Goal: Transaction & Acquisition: Download file/media

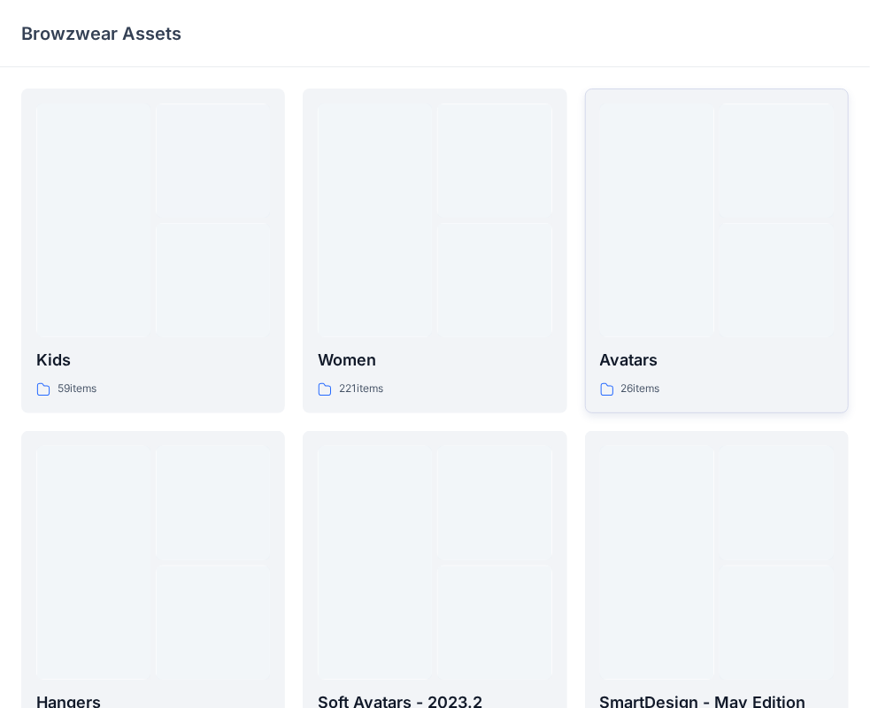
click at [658, 222] on div at bounding box center [657, 221] width 114 height 234
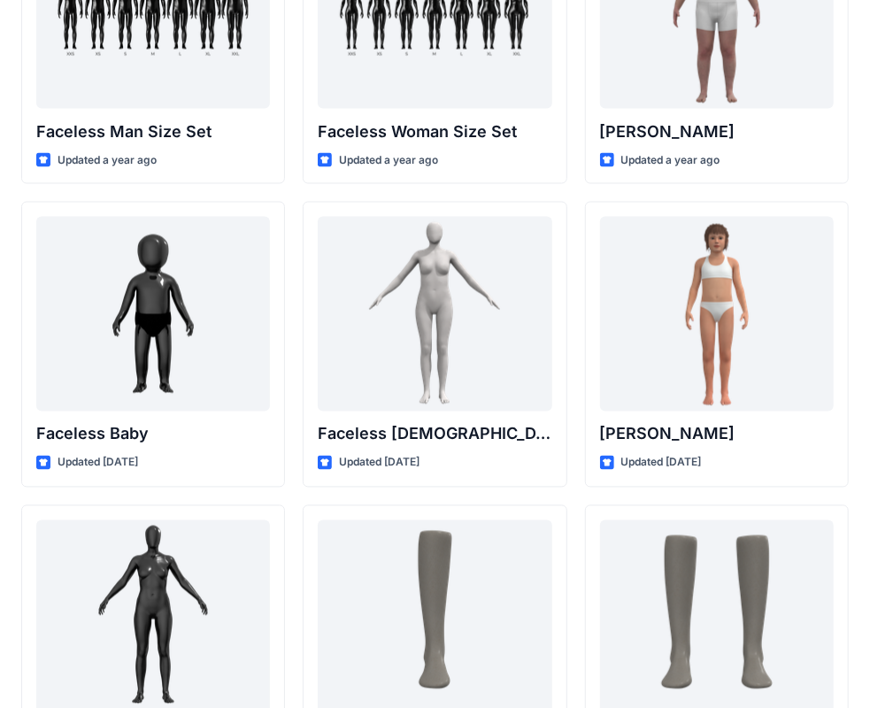
scroll to position [1100, 0]
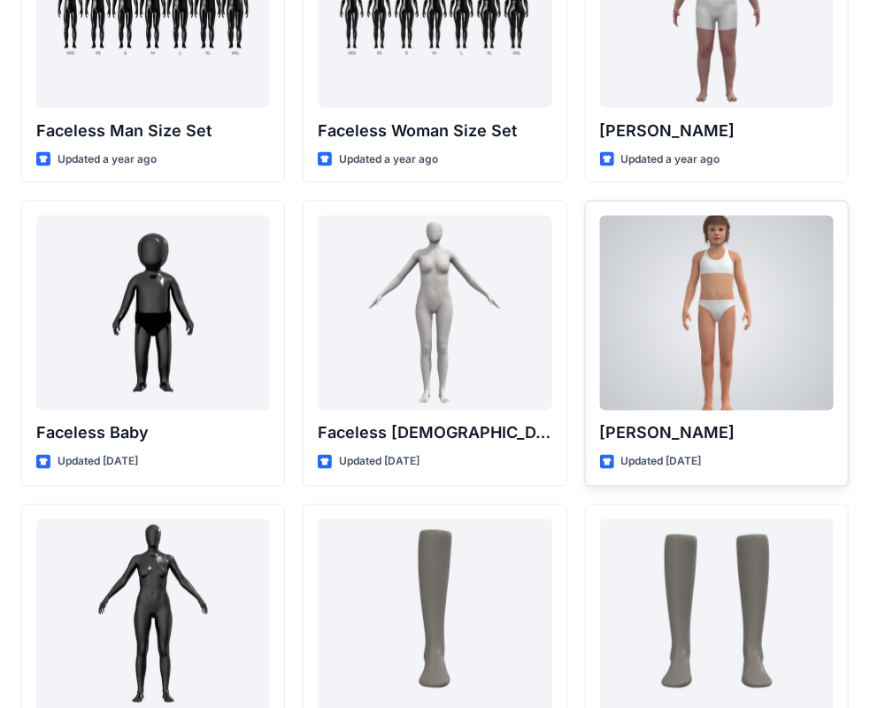
click at [756, 299] on div at bounding box center [717, 313] width 234 height 195
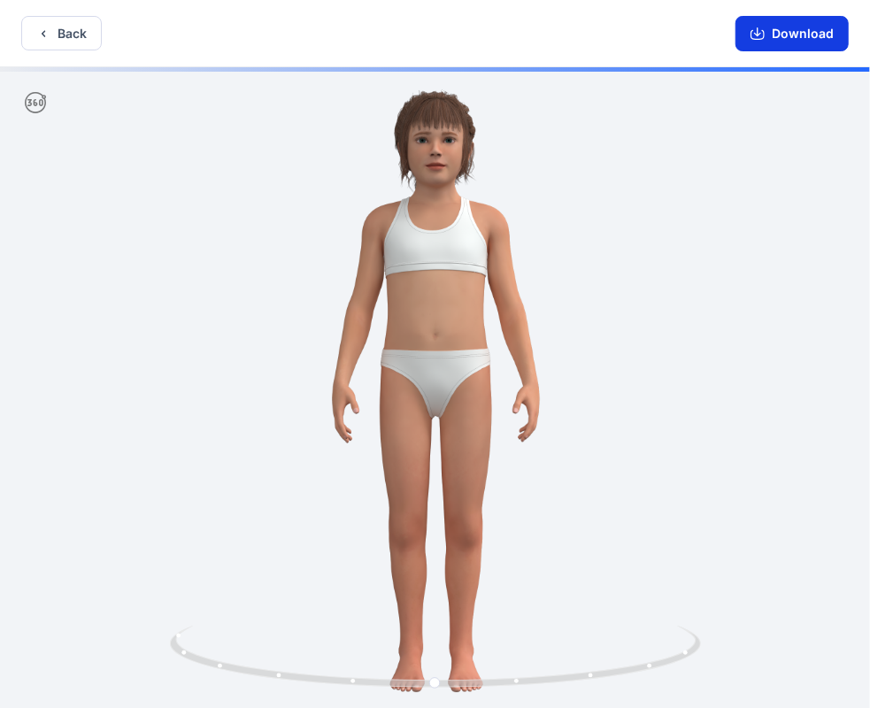
click at [791, 27] on button "Download" at bounding box center [792, 33] width 113 height 35
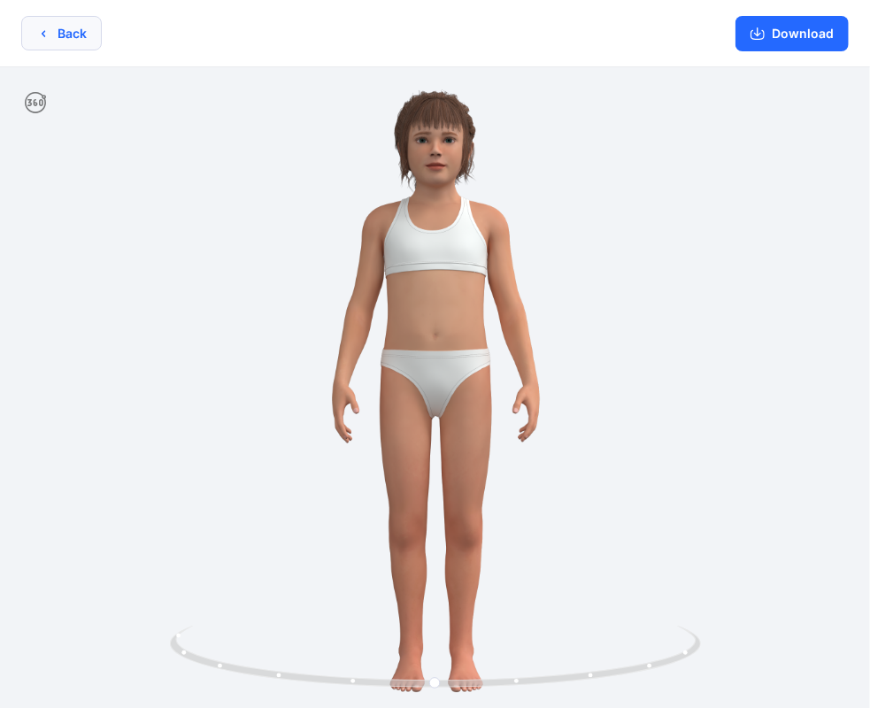
click at [78, 39] on button "Back" at bounding box center [61, 33] width 81 height 35
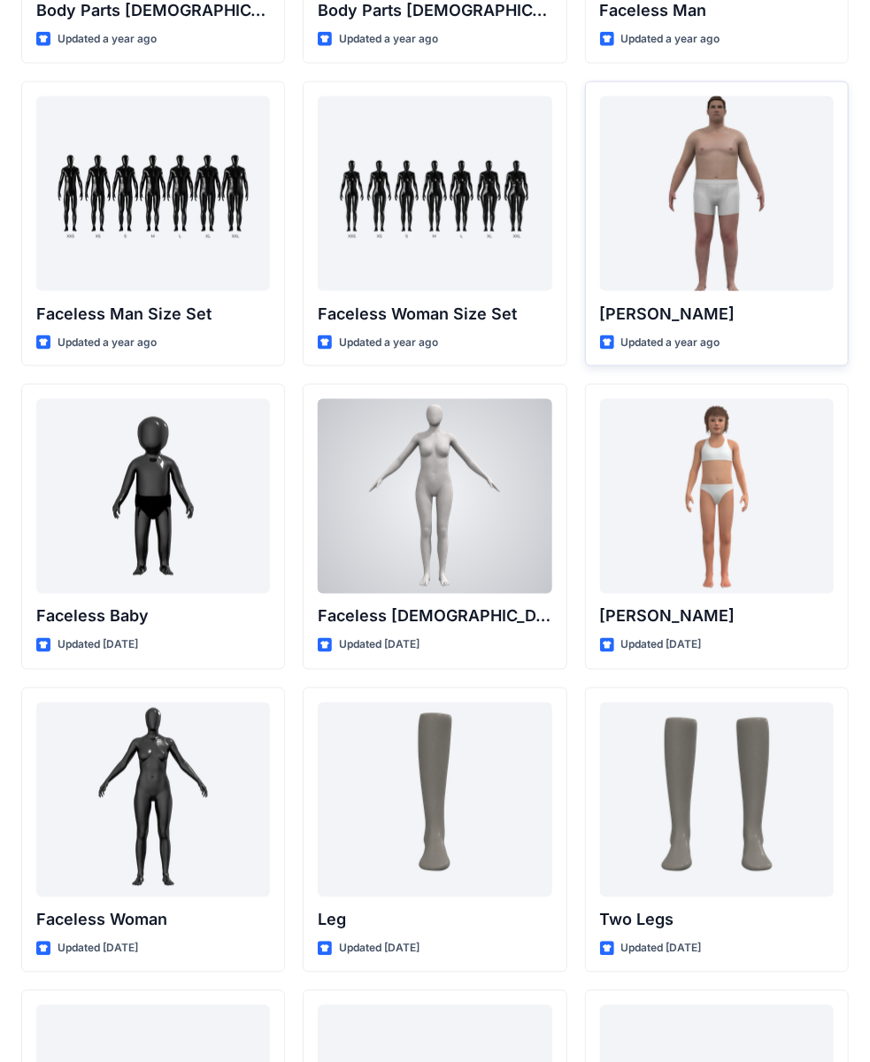
scroll to position [867, 0]
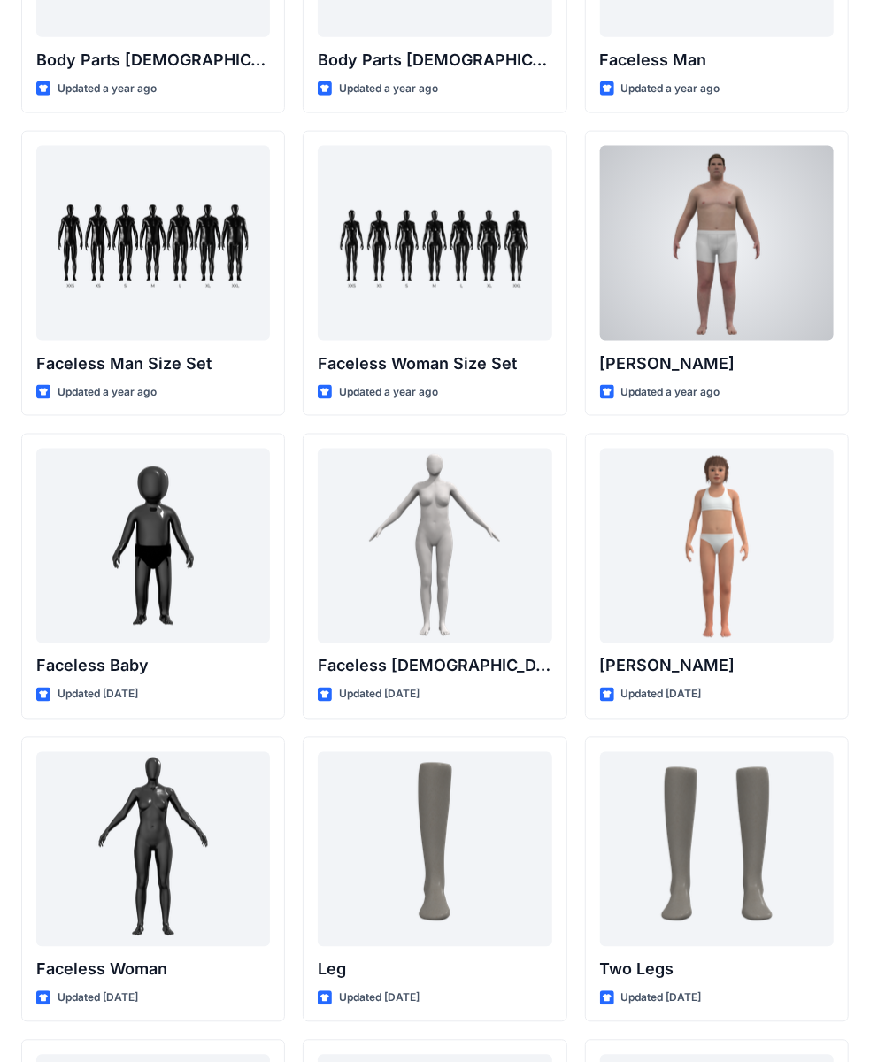
click at [688, 295] on div at bounding box center [717, 243] width 234 height 195
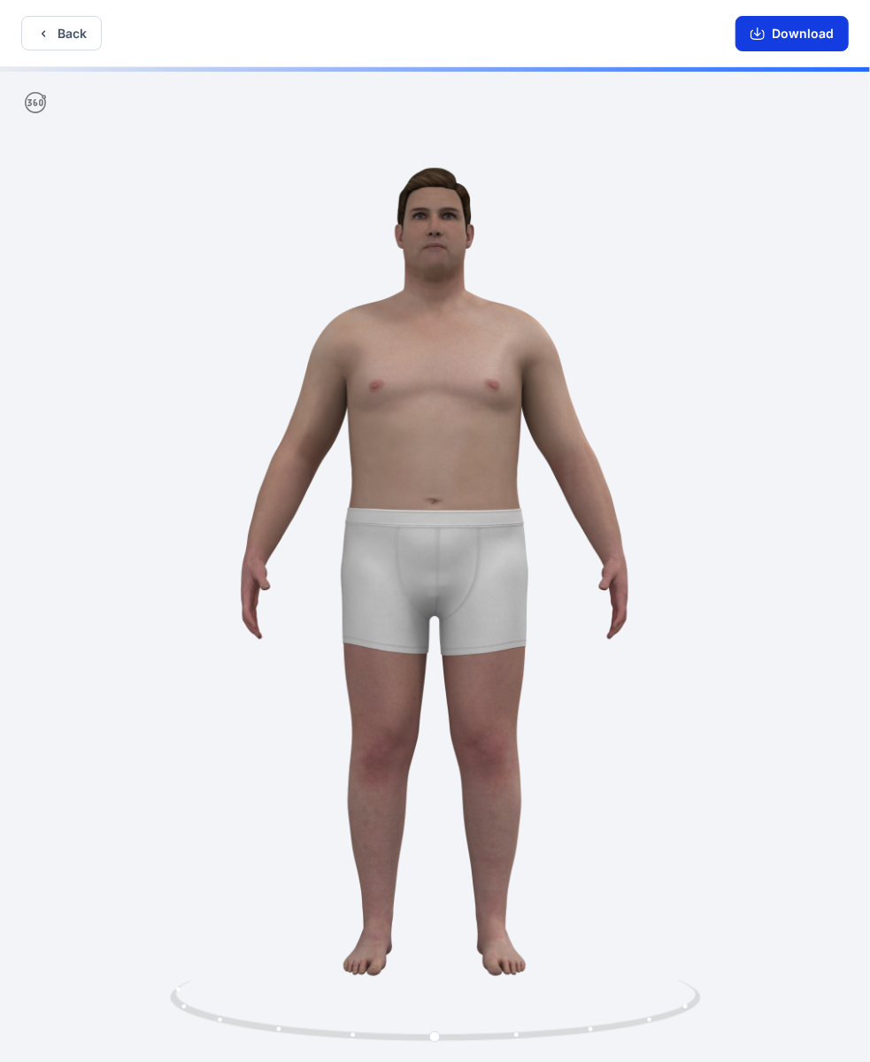
click at [812, 36] on button "Download" at bounding box center [792, 33] width 113 height 35
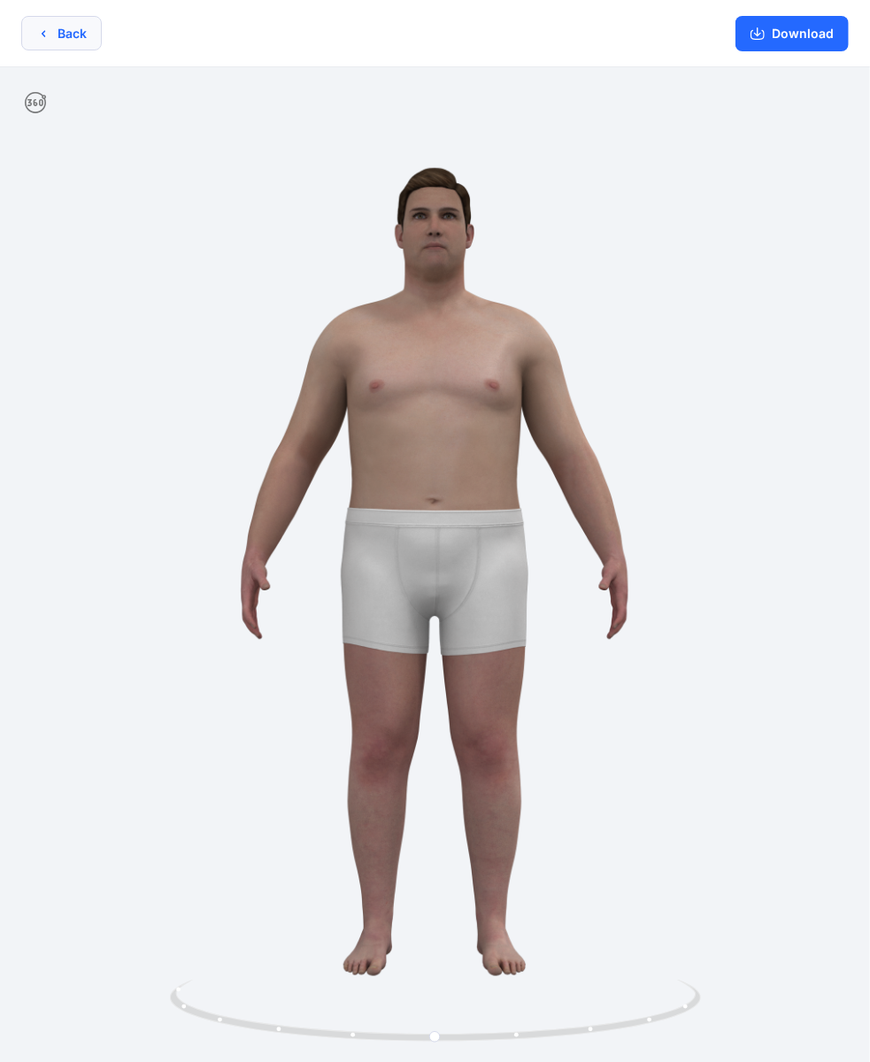
click at [79, 34] on button "Back" at bounding box center [61, 33] width 81 height 35
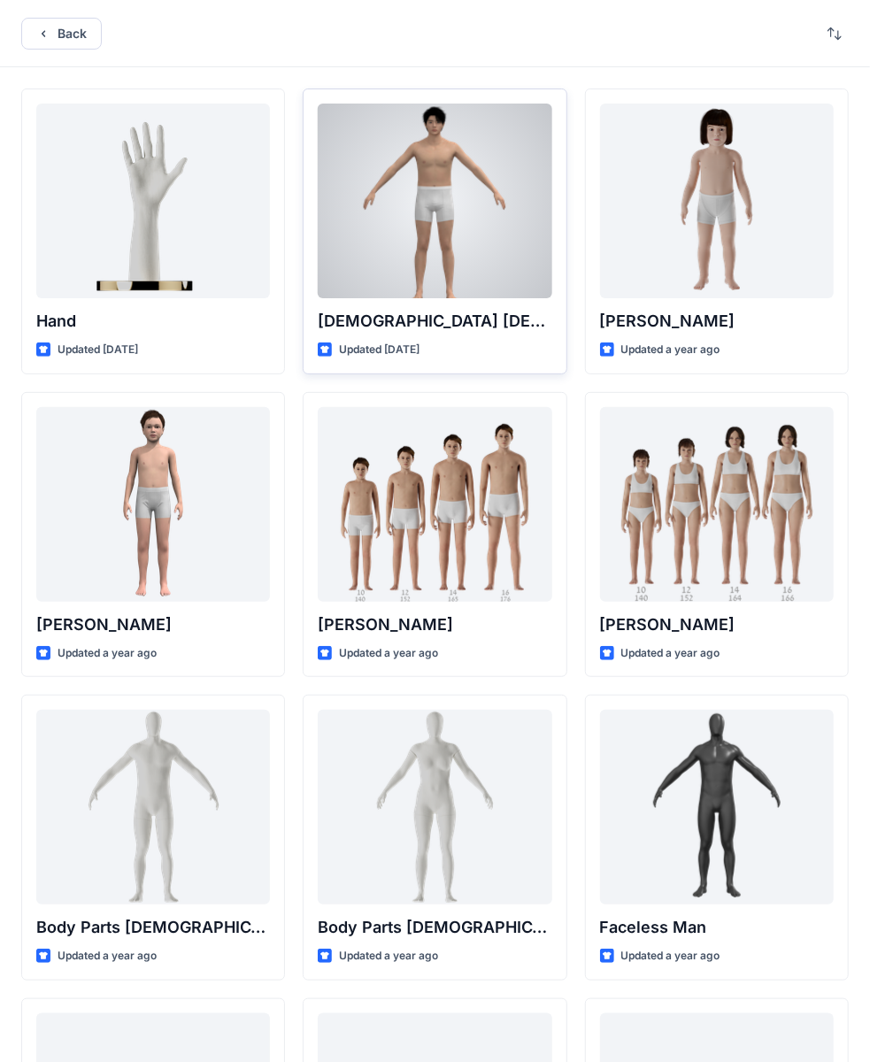
scroll to position [304, 0]
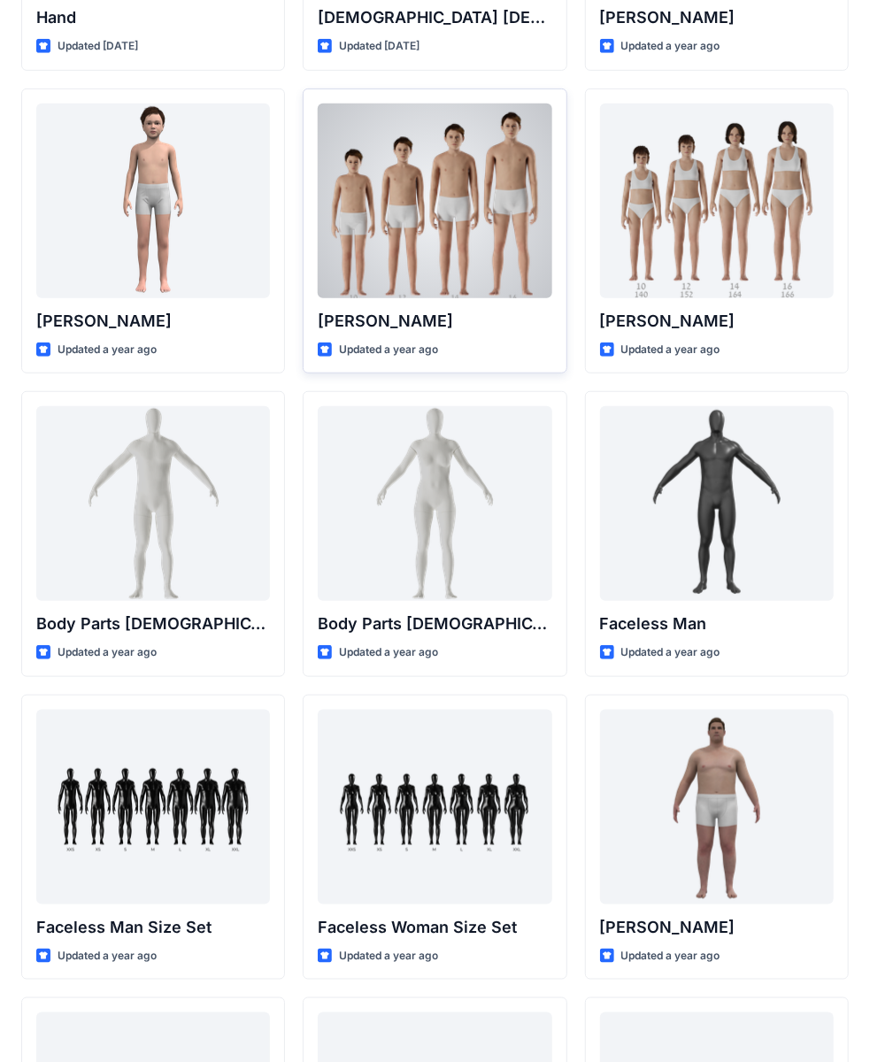
click at [496, 243] on div at bounding box center [435, 201] width 234 height 195
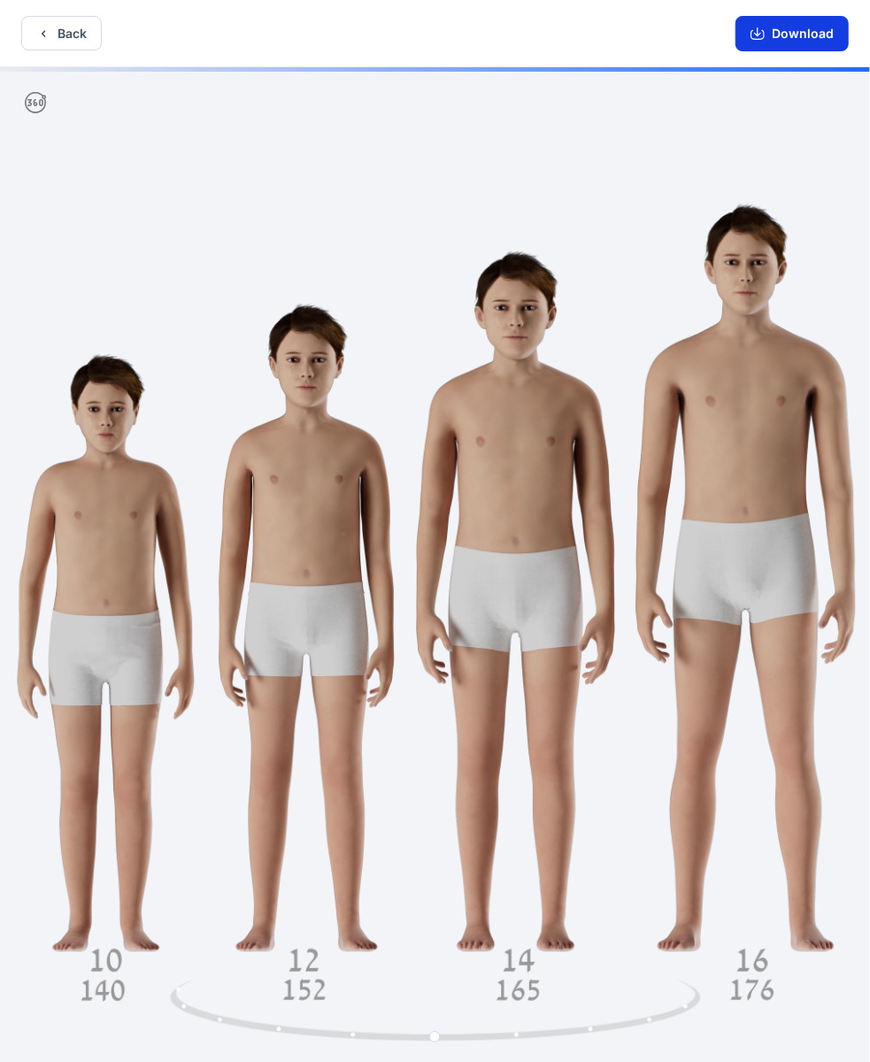
click at [800, 34] on button "Download" at bounding box center [792, 33] width 113 height 35
